Goal: Information Seeking & Learning: Learn about a topic

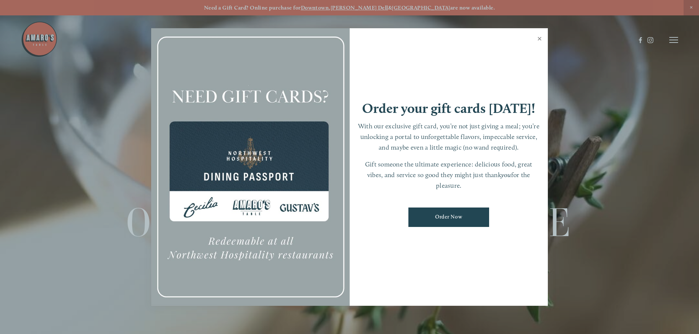
click at [540, 34] on link "Close" at bounding box center [540, 39] width 14 height 21
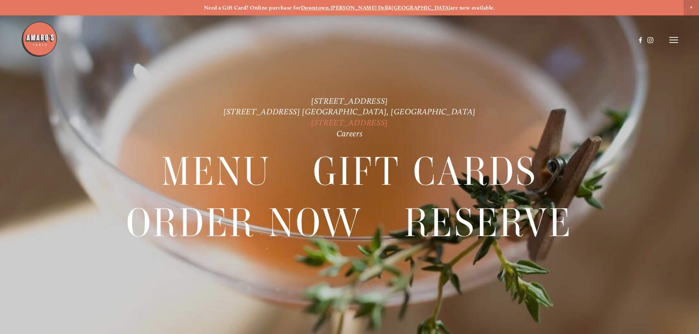
click at [337, 127] on link "[STREET_ADDRESS]" at bounding box center [349, 123] width 77 height 10
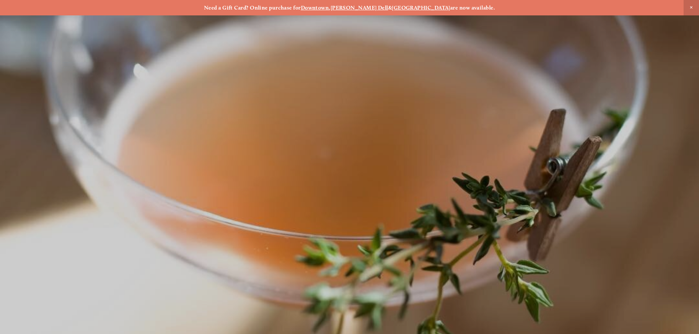
click at [692, 6] on span "Close Announcement" at bounding box center [691, 7] width 15 height 15
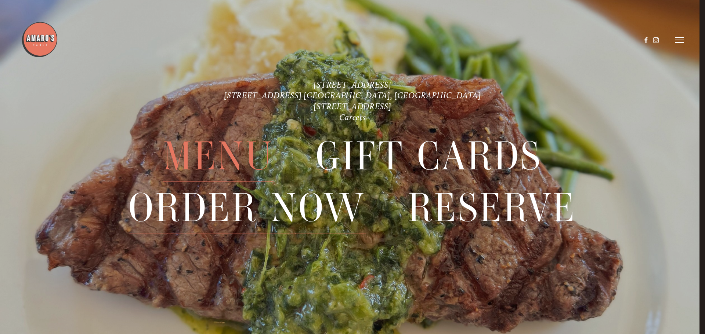
click at [265, 211] on span "Order Now" at bounding box center [246, 207] width 237 height 51
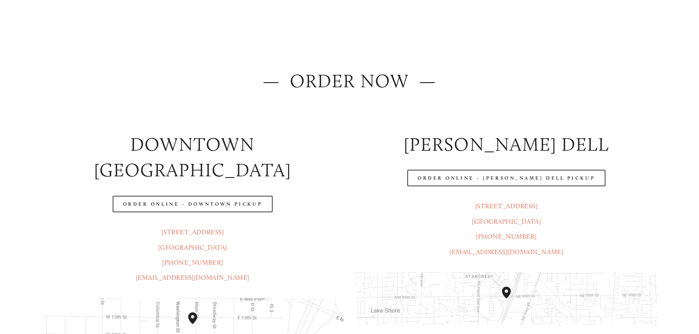
scroll to position [61, 0]
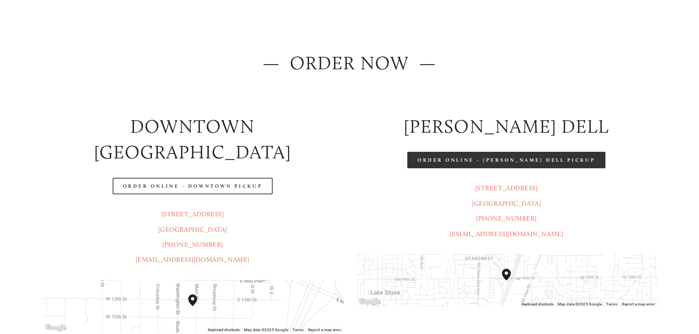
click at [523, 162] on link "Order Online - [PERSON_NAME] Dell Pickup" at bounding box center [507, 160] width 198 height 17
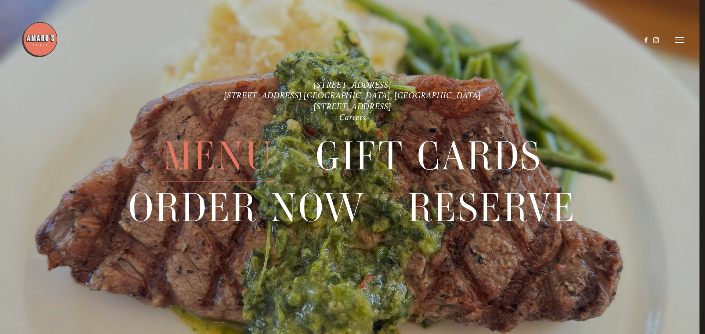
click at [225, 152] on span "Menu" at bounding box center [218, 156] width 111 height 51
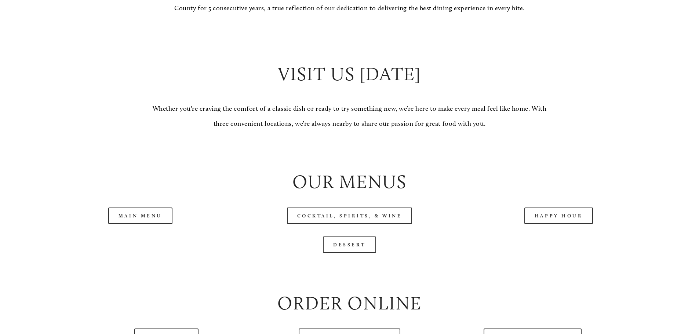
scroll to position [734, 0]
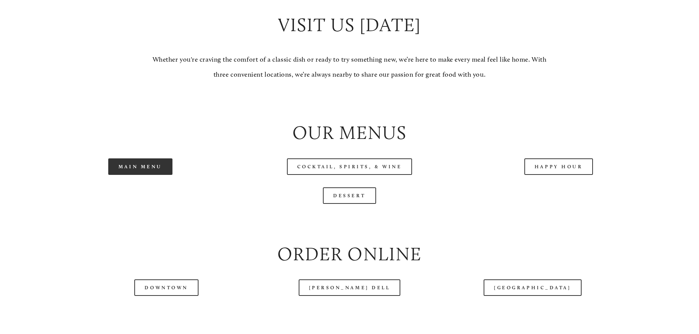
click at [145, 175] on link "Main Menu" at bounding box center [140, 167] width 64 height 17
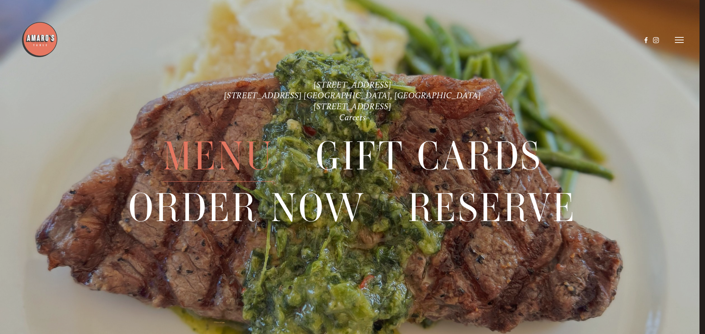
click at [225, 147] on span "Menu" at bounding box center [218, 156] width 111 height 51
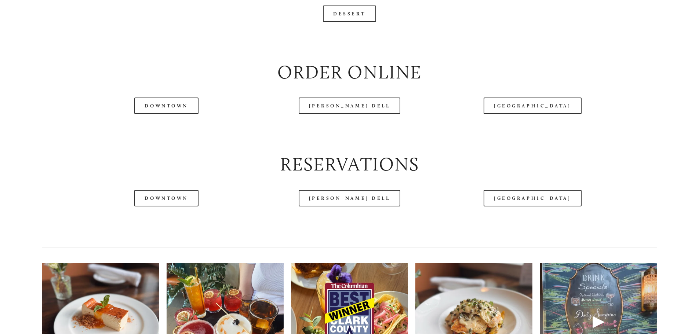
scroll to position [918, 0]
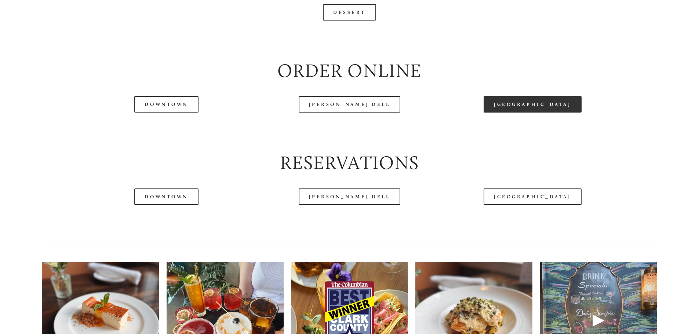
click at [551, 113] on link "[GEOGRAPHIC_DATA]" at bounding box center [533, 104] width 98 height 17
